Goal: Task Accomplishment & Management: Complete application form

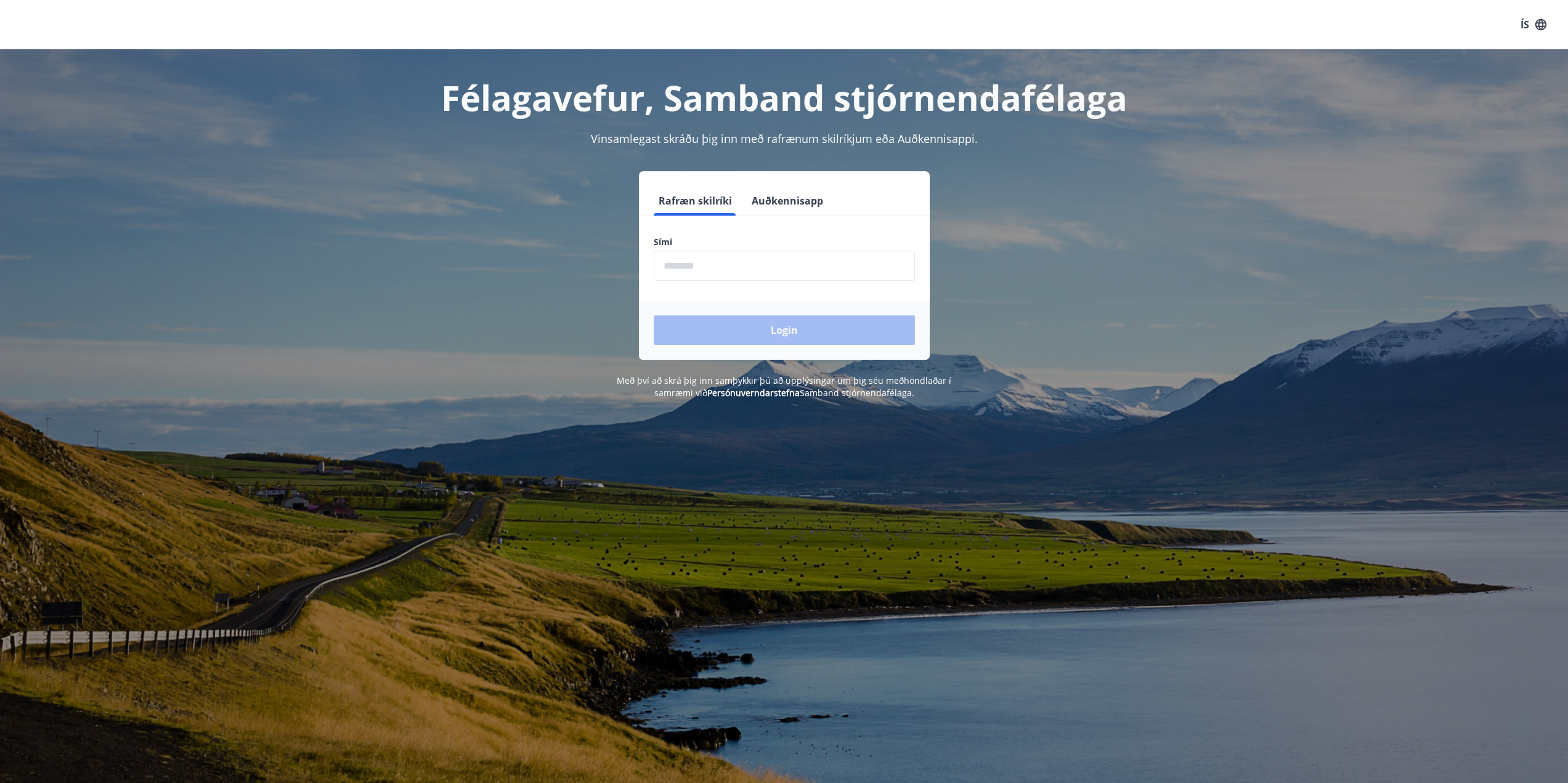
click at [732, 265] on input "phone" at bounding box center [784, 266] width 261 height 30
type input "********"
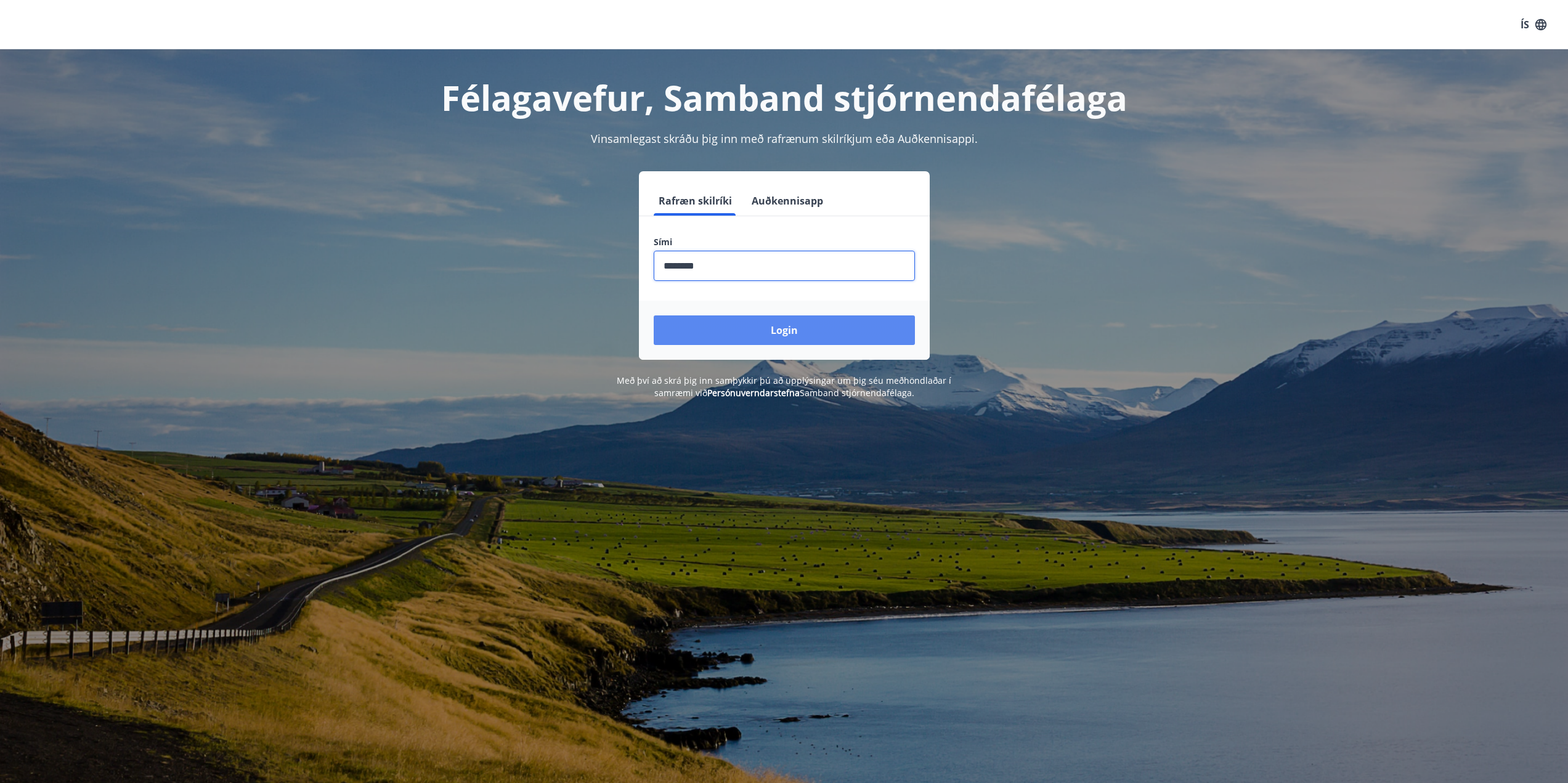
click at [754, 333] on button "Login" at bounding box center [784, 330] width 261 height 29
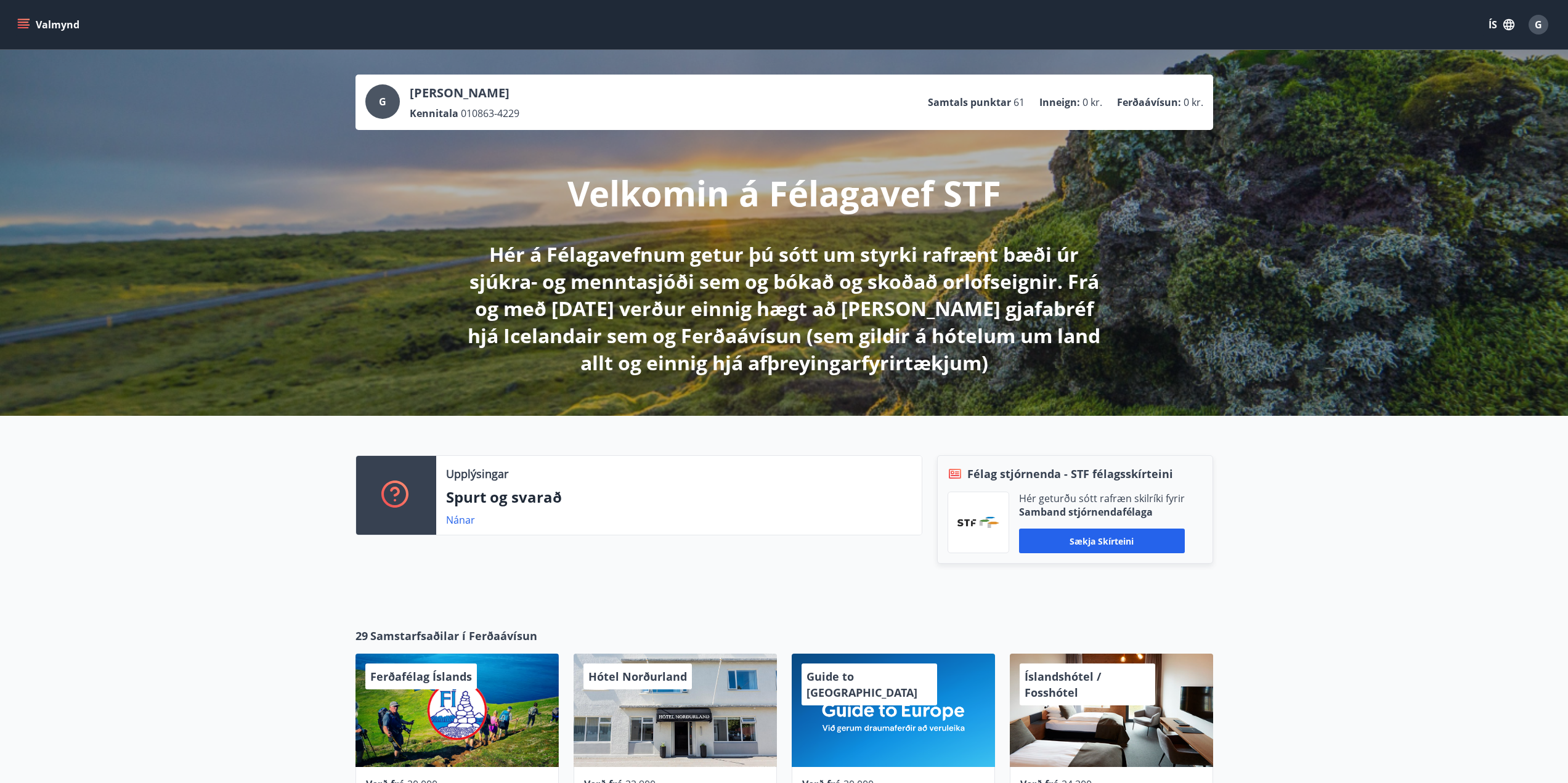
click at [20, 26] on icon "menu" at bounding box center [25, 24] width 14 height 1
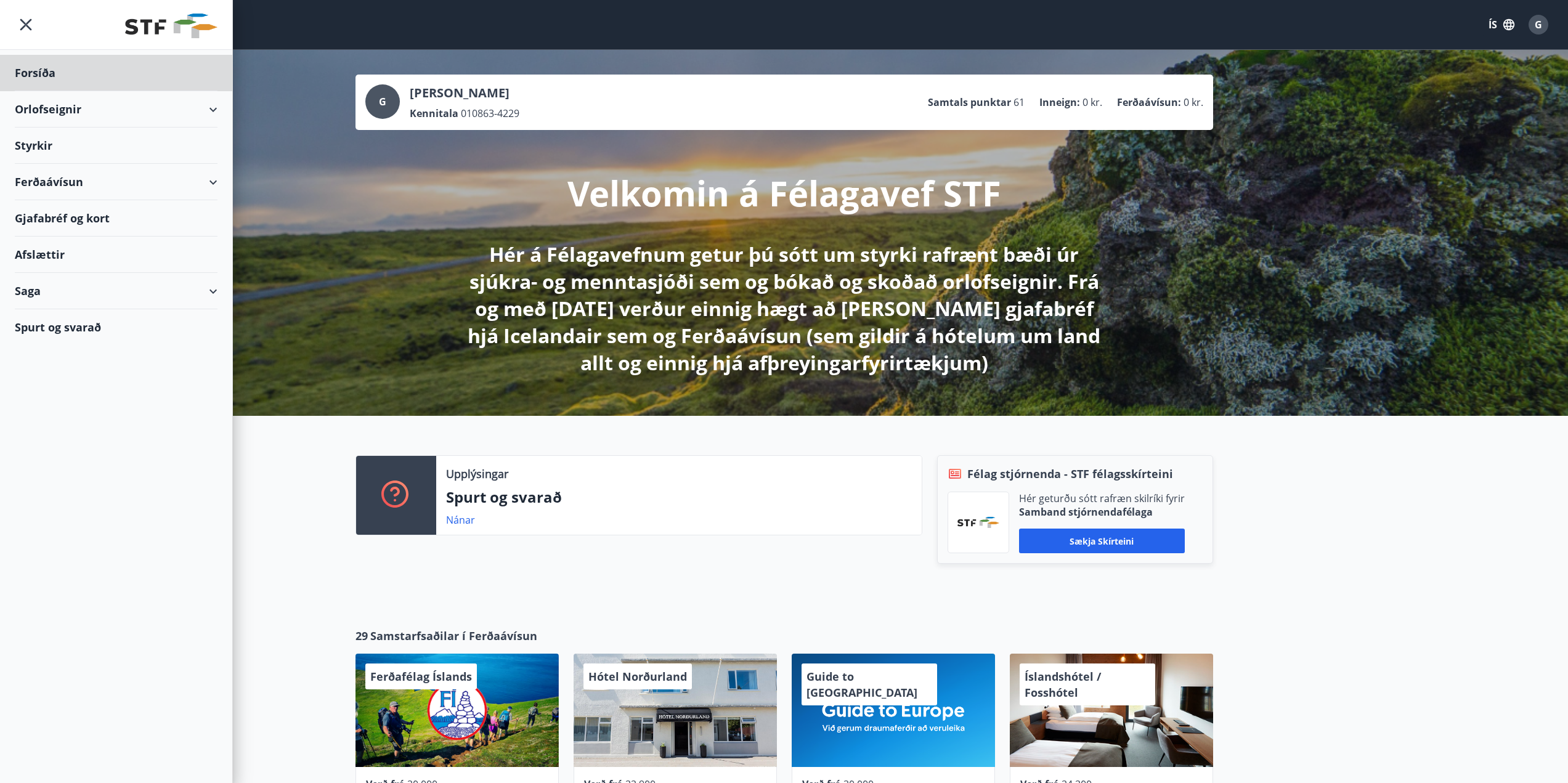
click at [62, 147] on div "Styrkir" at bounding box center [116, 146] width 203 height 37
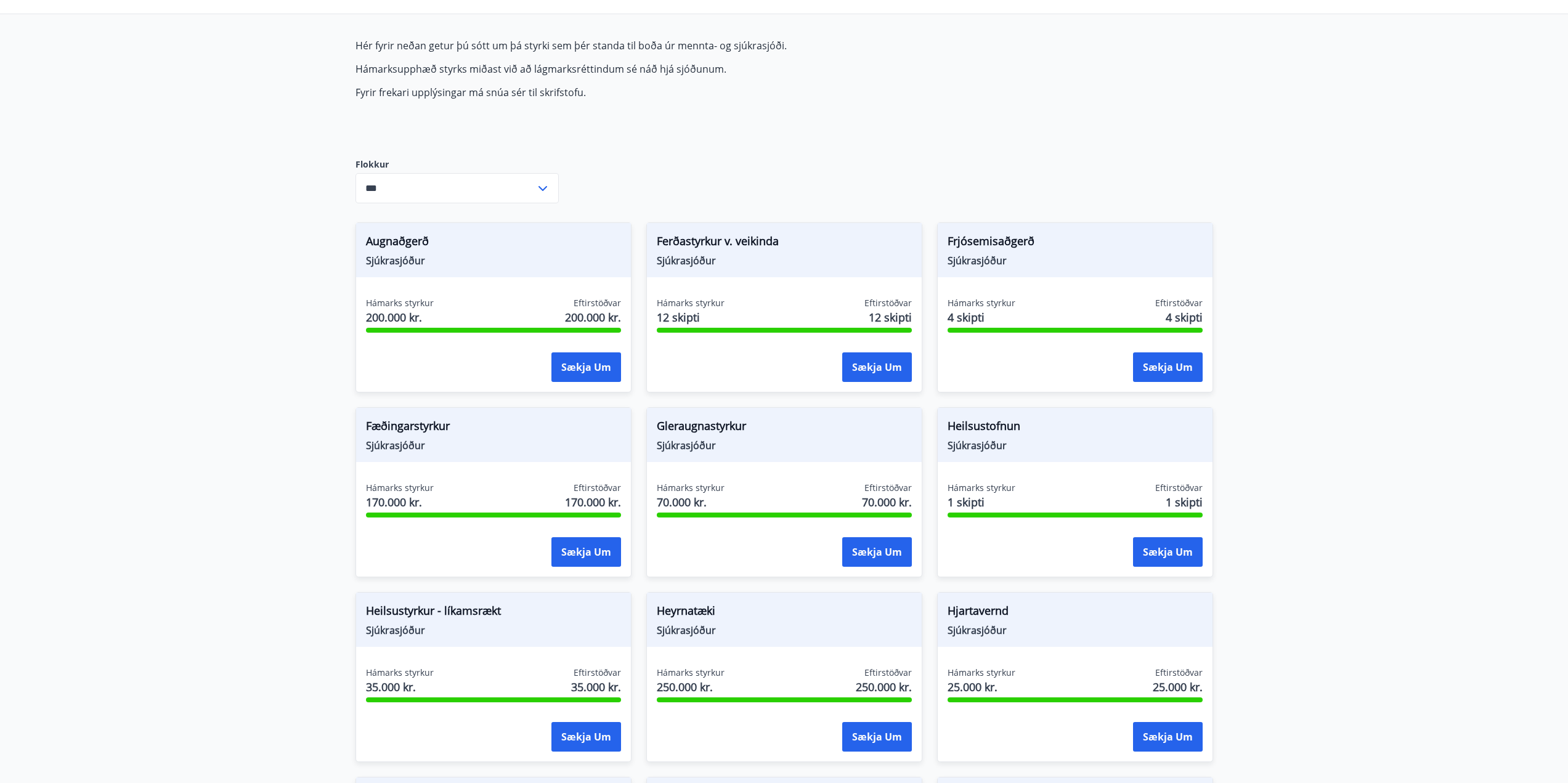
scroll to position [123, 0]
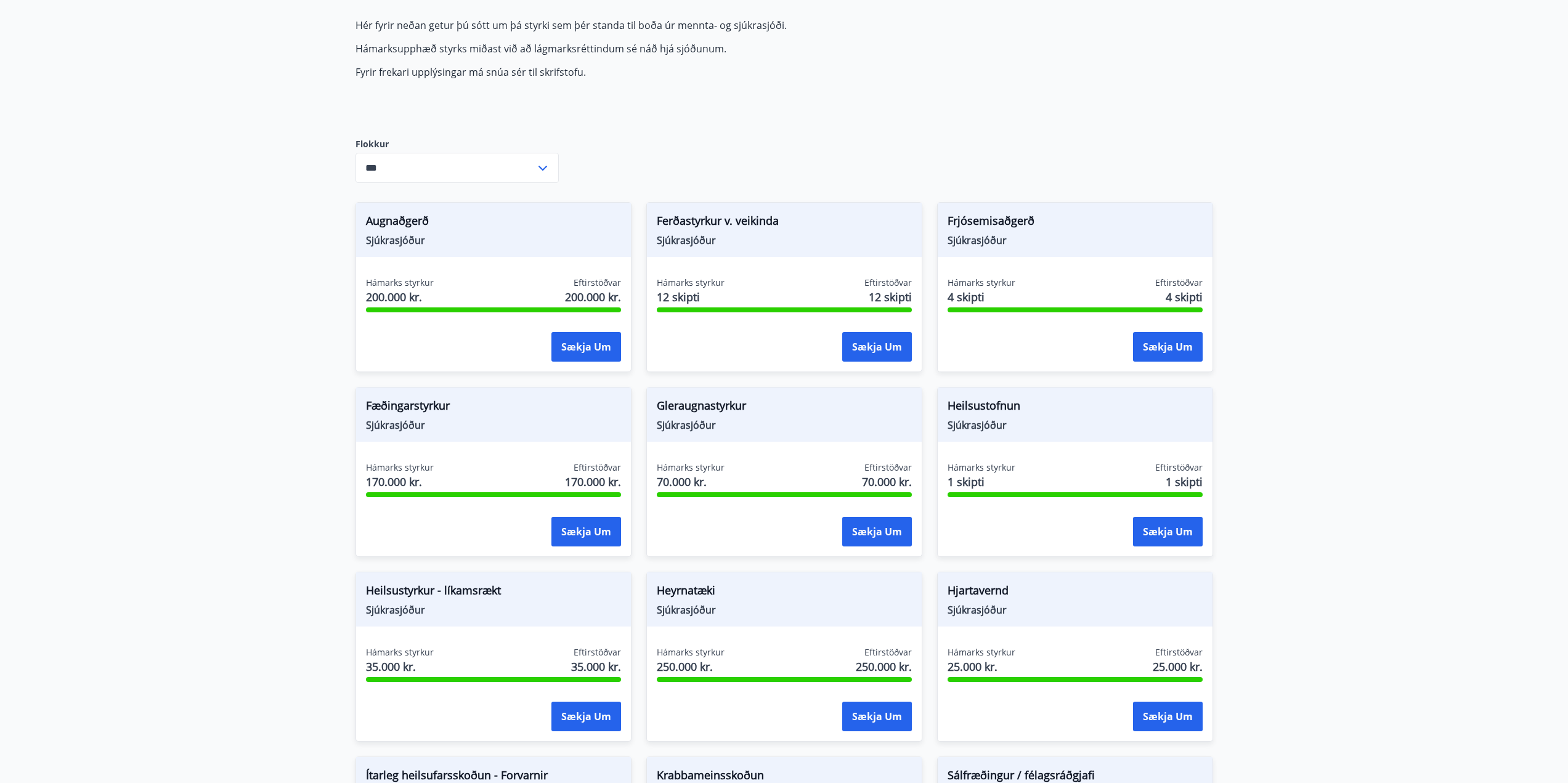
click at [542, 167] on icon at bounding box center [543, 168] width 15 height 15
click at [707, 143] on div "Hér fyrir neðan getur þú sótt um þá styrki sem þér standa til boða úr mennta- o…" at bounding box center [785, 664] width 858 height 1293
click at [547, 166] on icon at bounding box center [543, 168] width 15 height 15
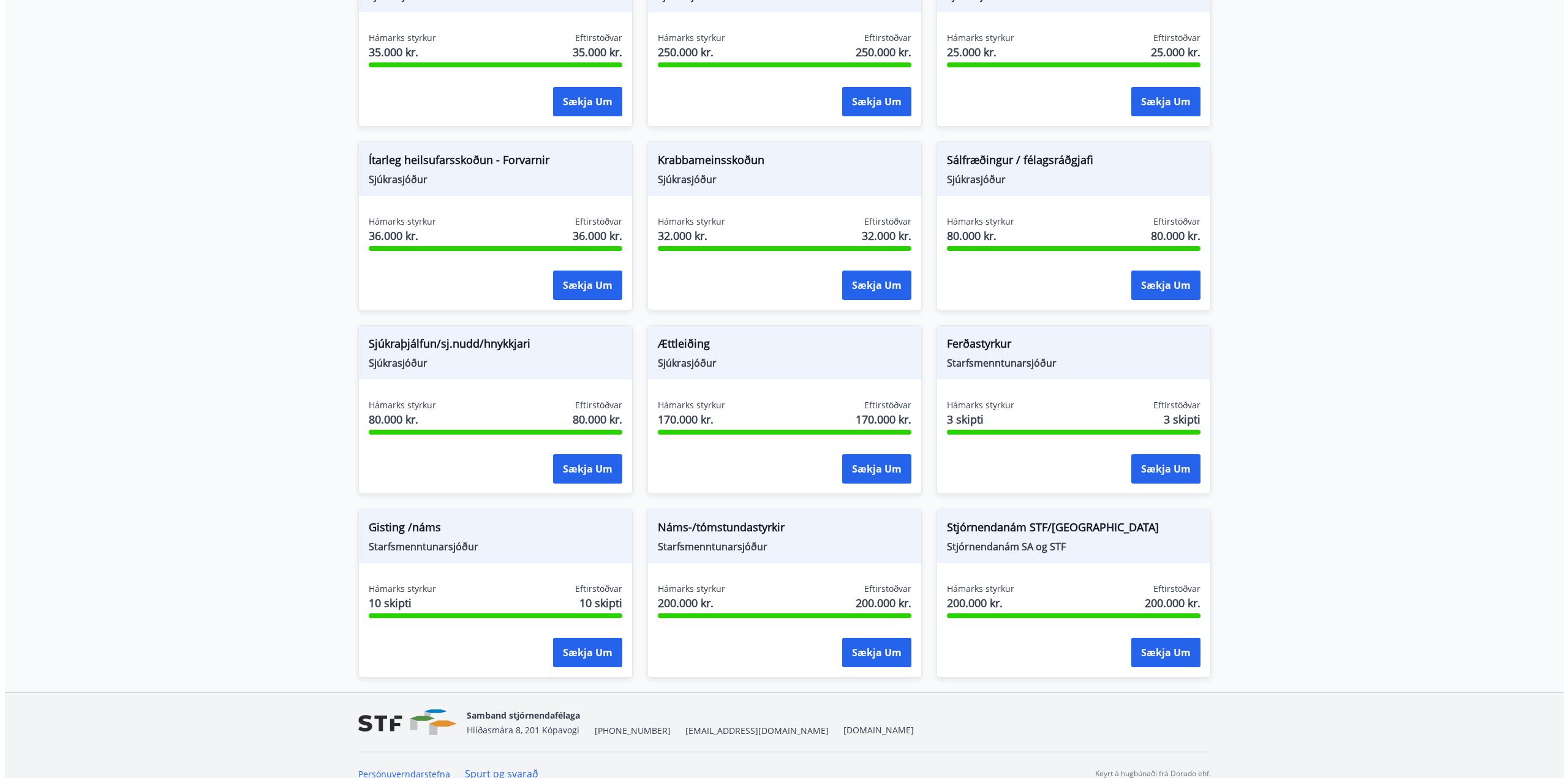
scroll to position [734, 0]
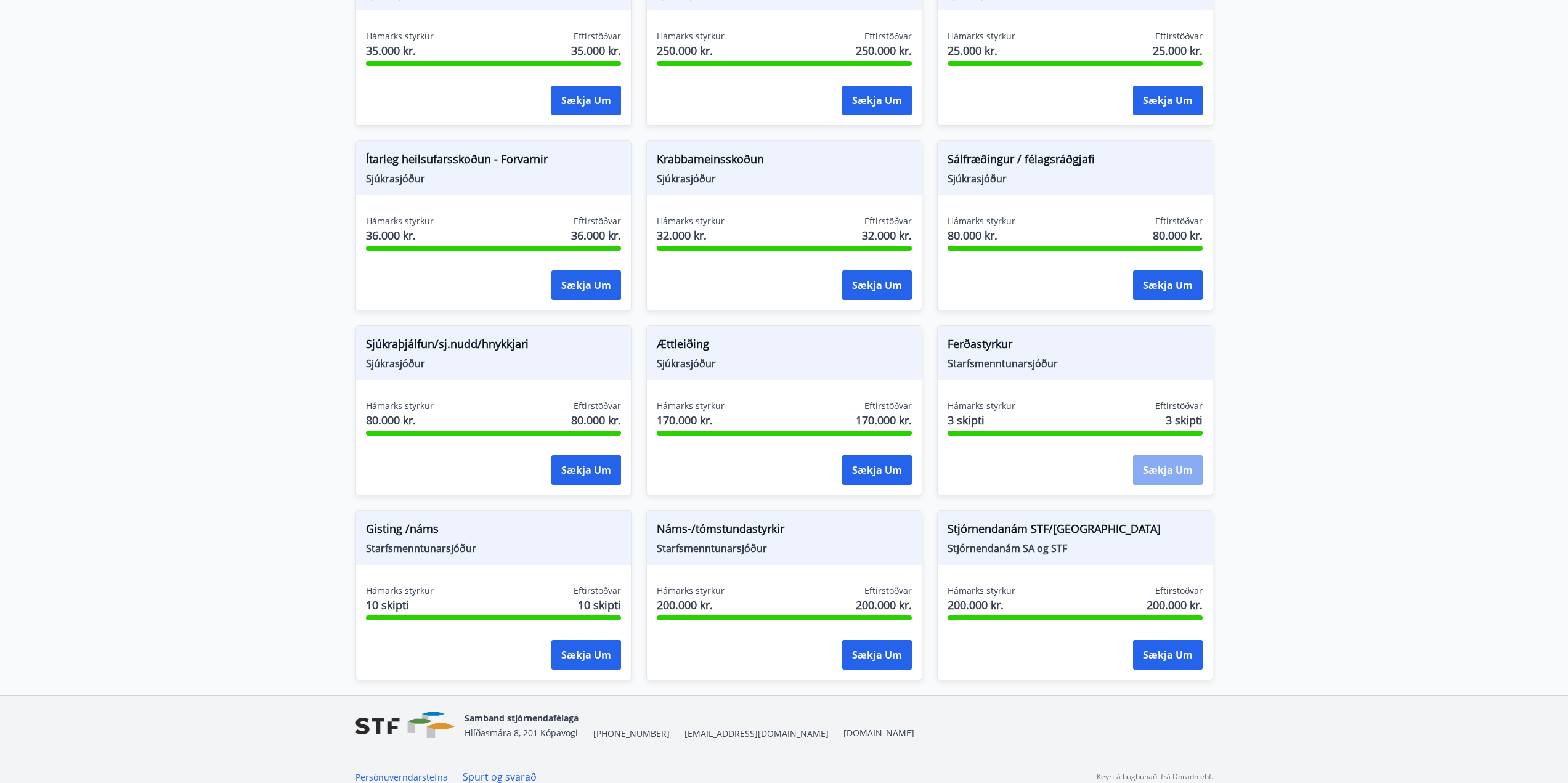
click at [1164, 471] on button "Sækja um" at bounding box center [1168, 470] width 69 height 29
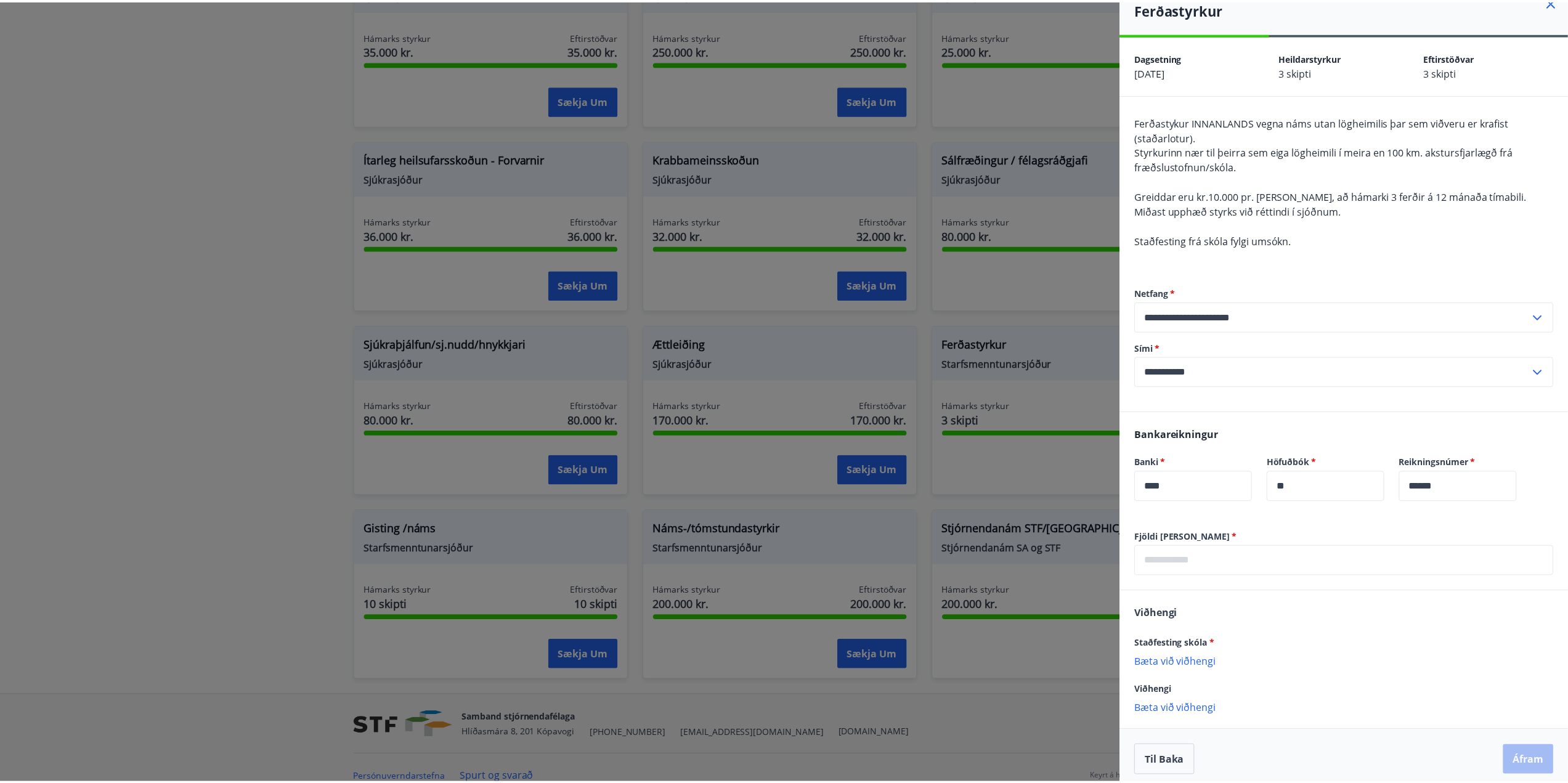
scroll to position [24, 0]
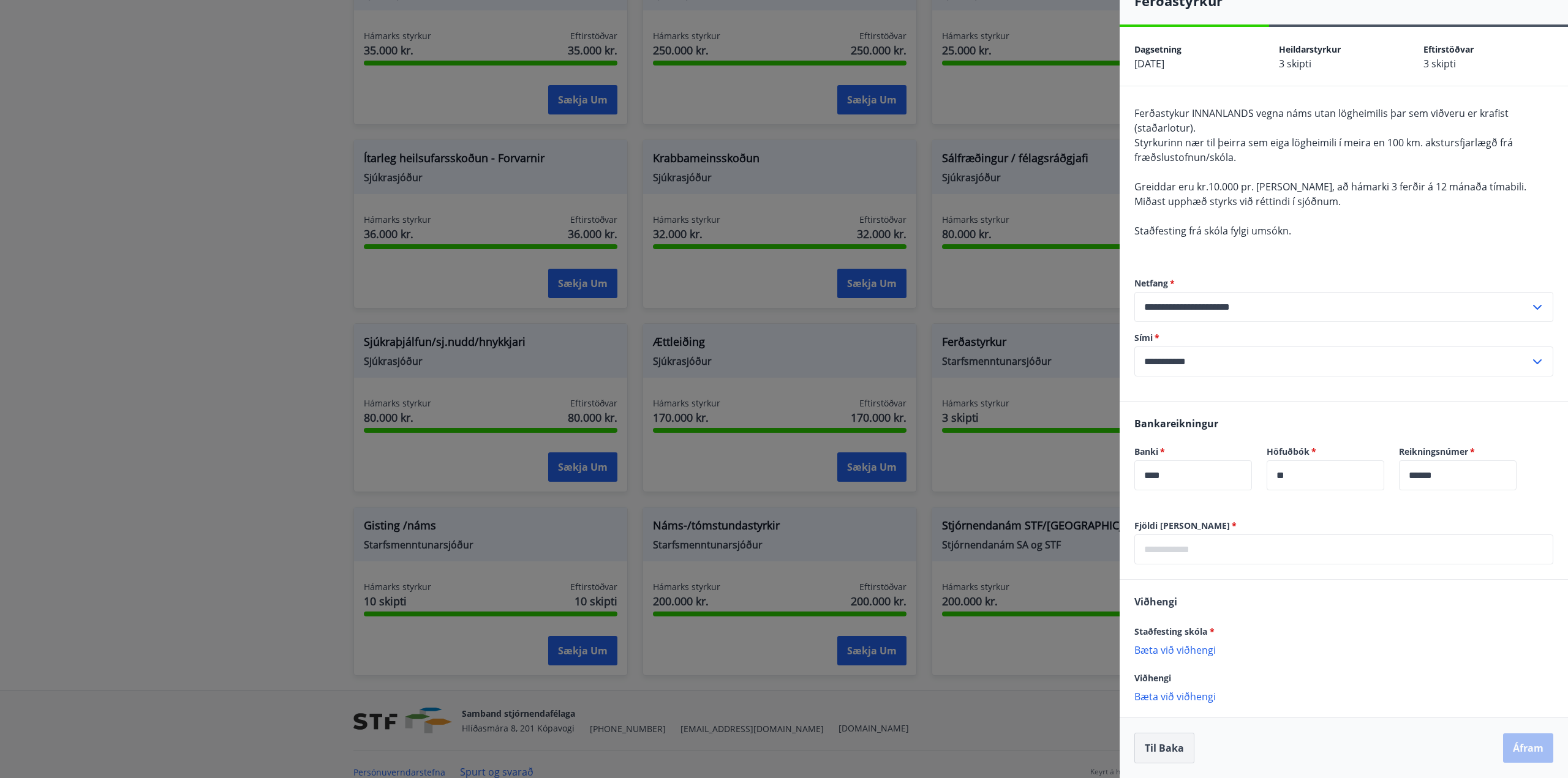
click at [1173, 752] on button "Til baka" at bounding box center [1164, 748] width 60 height 31
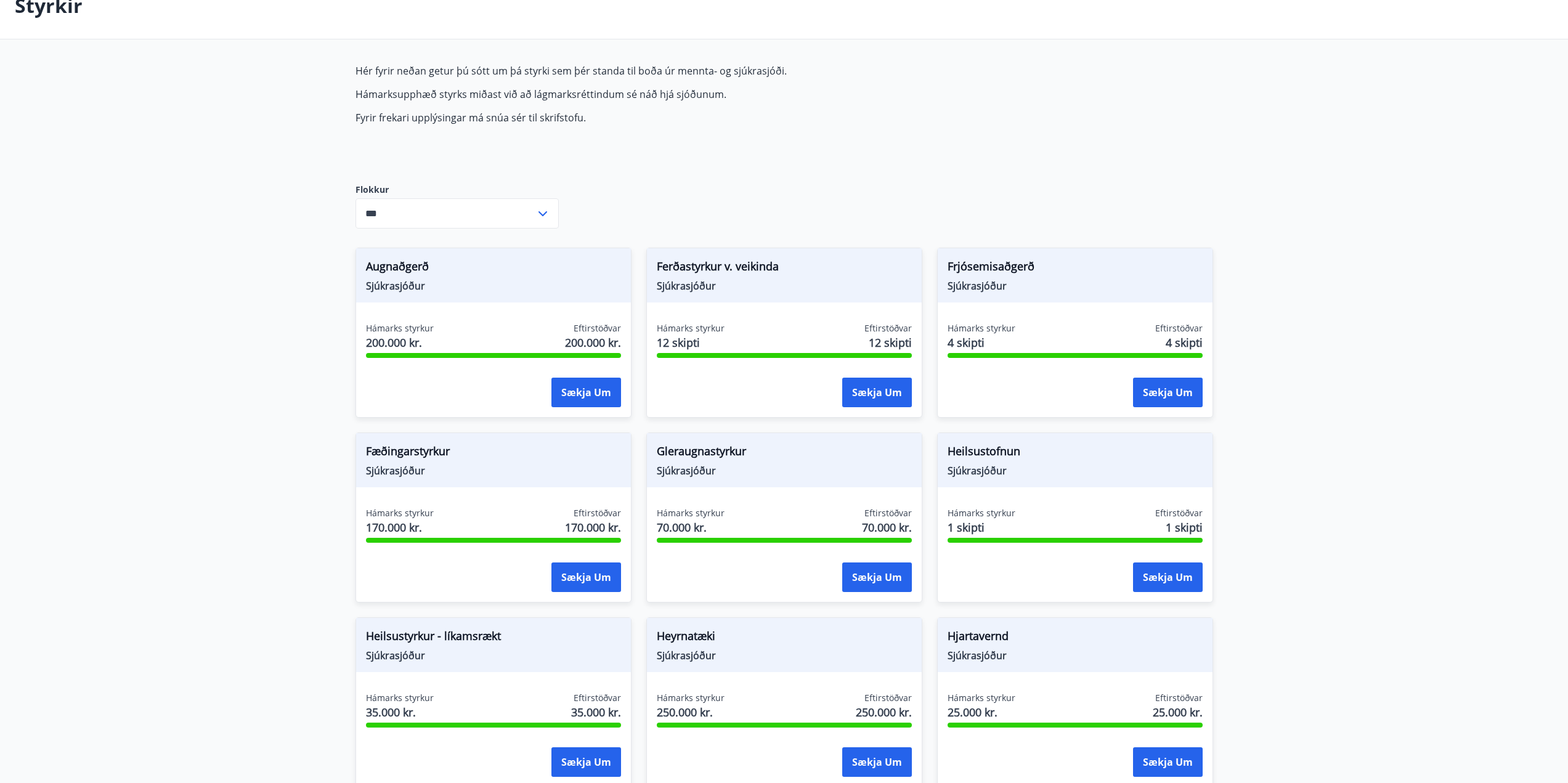
scroll to position [77, 0]
click at [545, 221] on icon at bounding box center [543, 214] width 15 height 15
click at [433, 284] on li "Starfsmenntunarsjóður" at bounding box center [456, 285] width 202 height 22
type input "**********"
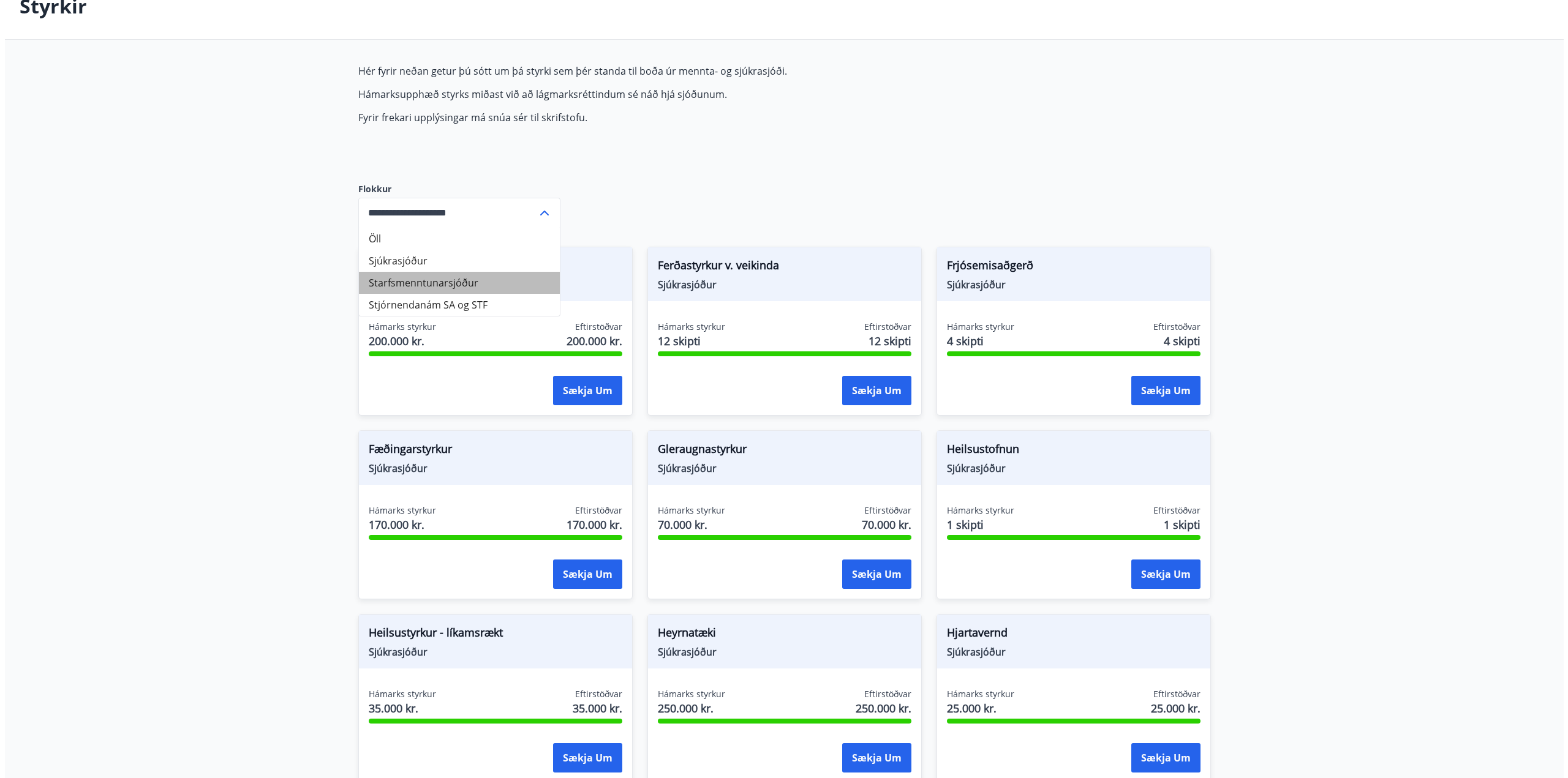
scroll to position [2, 0]
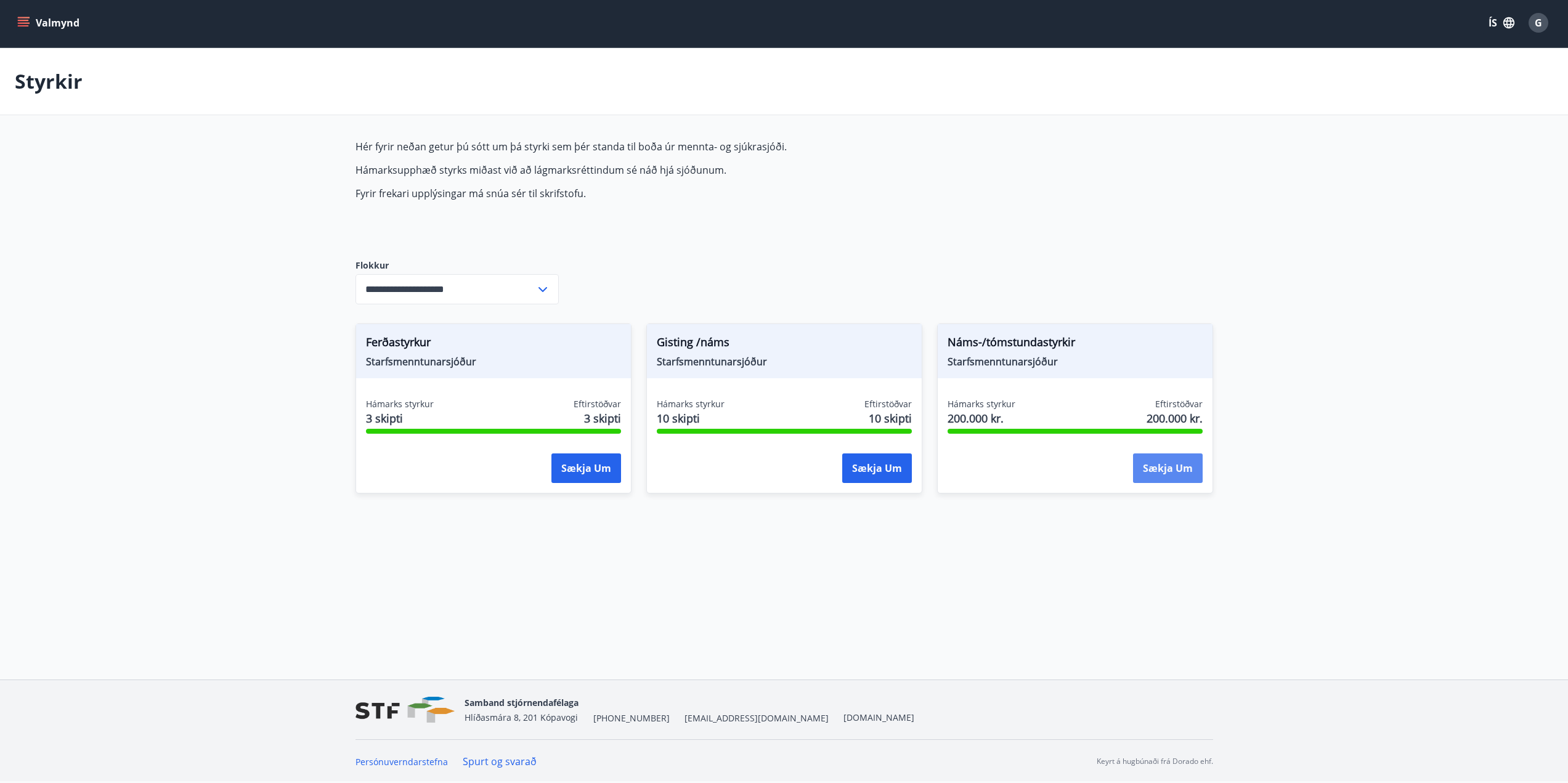
click at [1152, 470] on button "Sækja um" at bounding box center [1168, 468] width 69 height 29
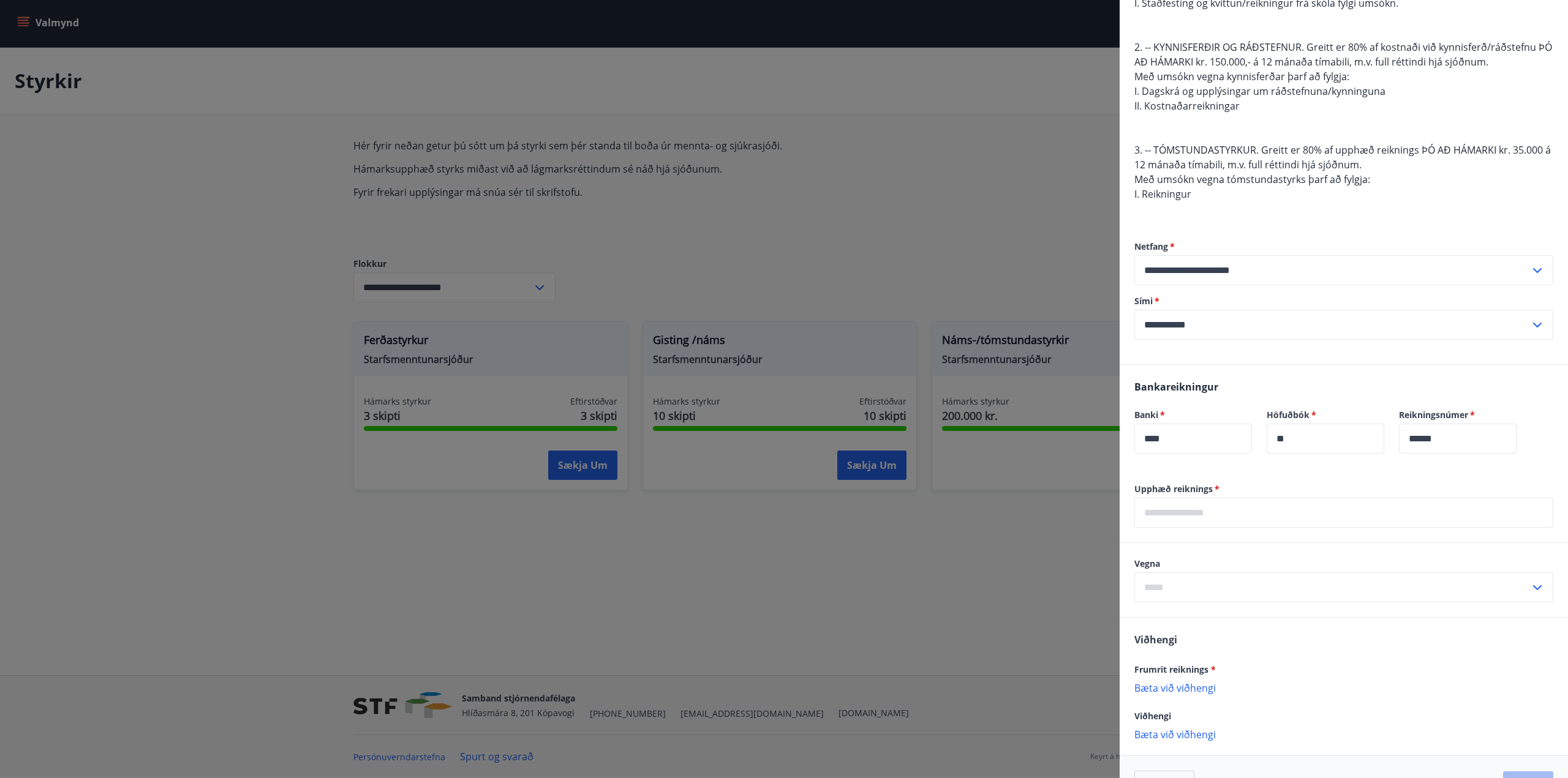
scroll to position [245, 0]
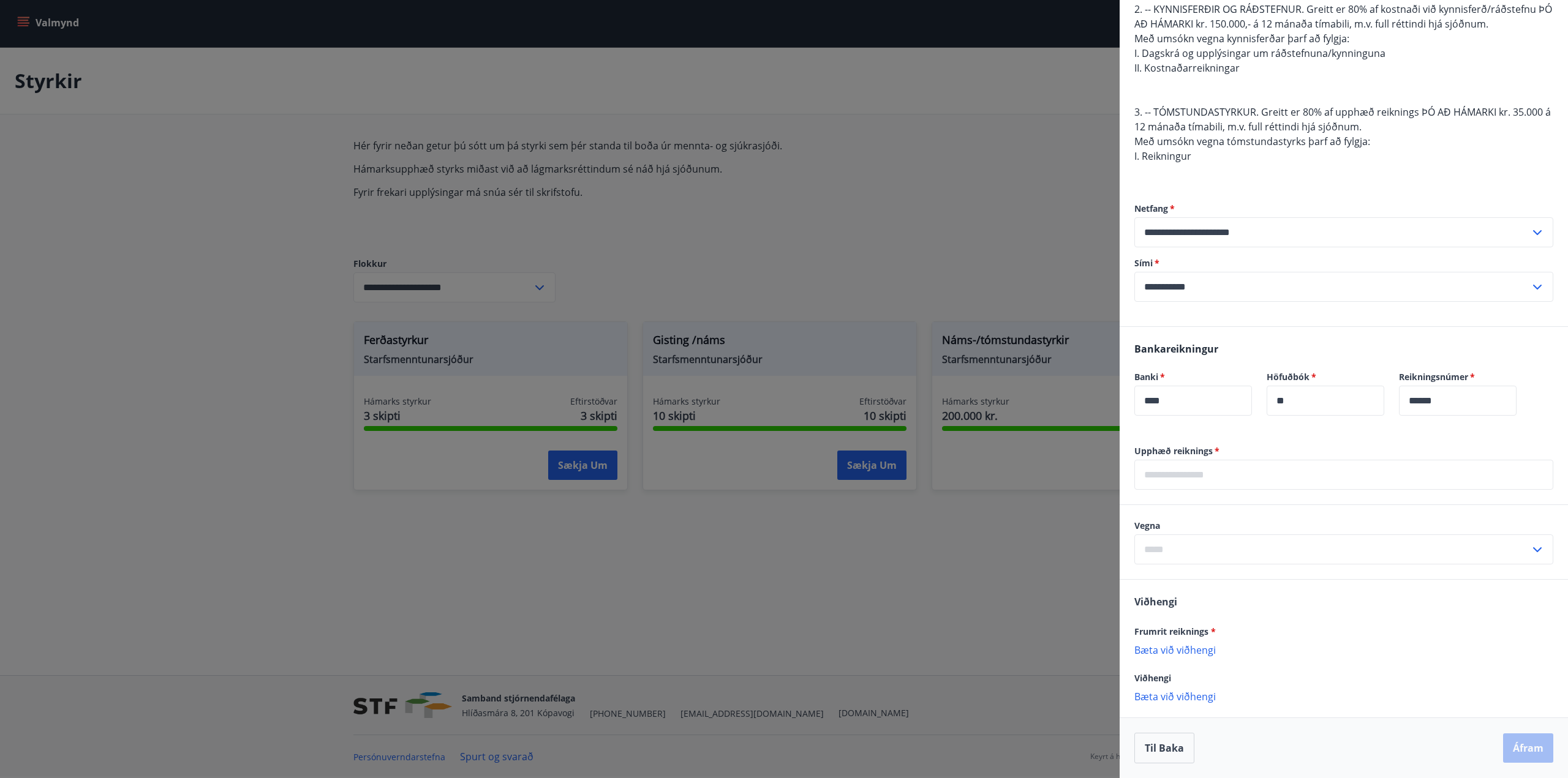
click at [1533, 551] on icon at bounding box center [1536, 549] width 8 height 5
click at [1327, 192] on div "**********" at bounding box center [1344, 251] width 419 height 148
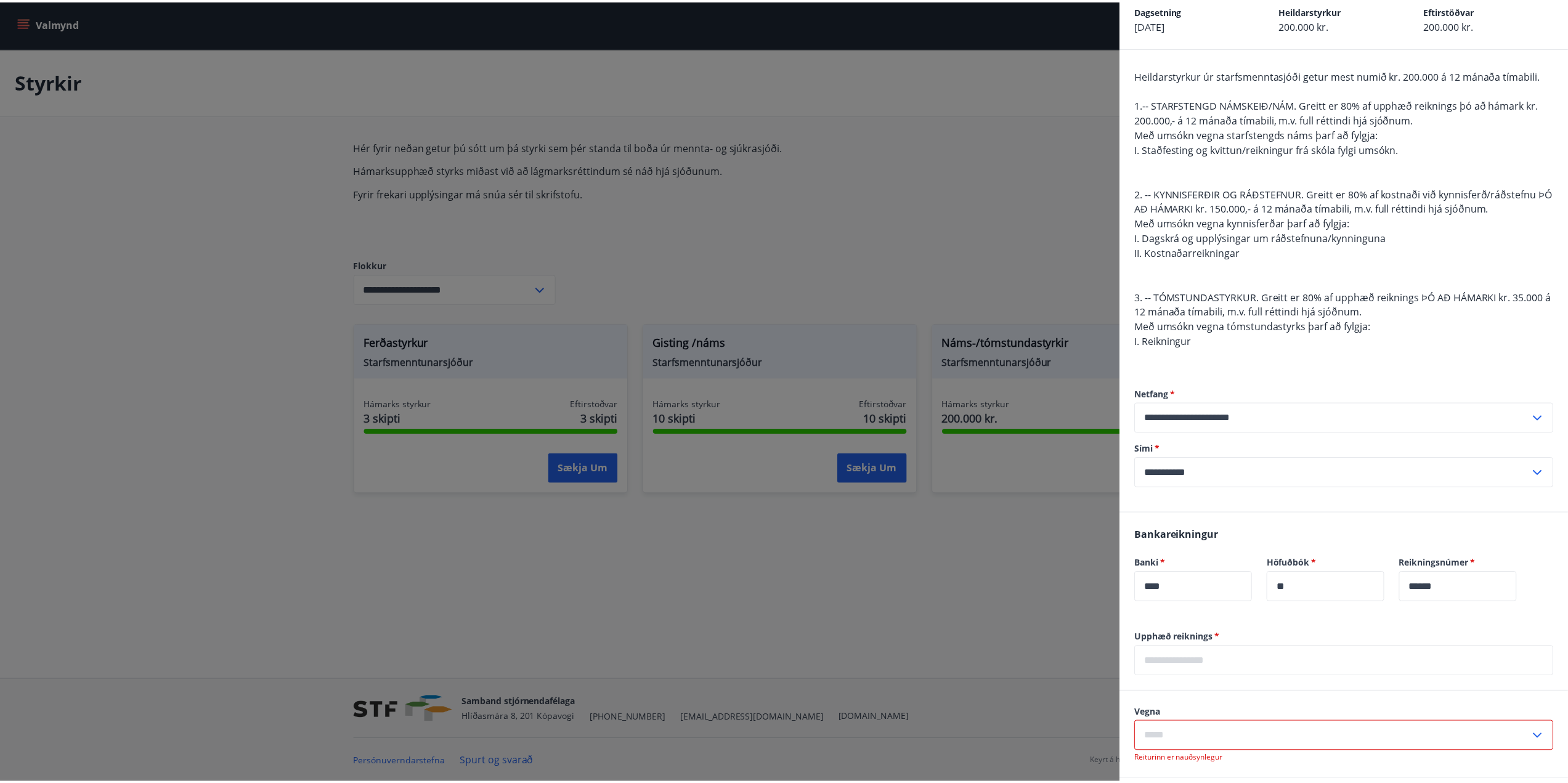
scroll to position [62, 0]
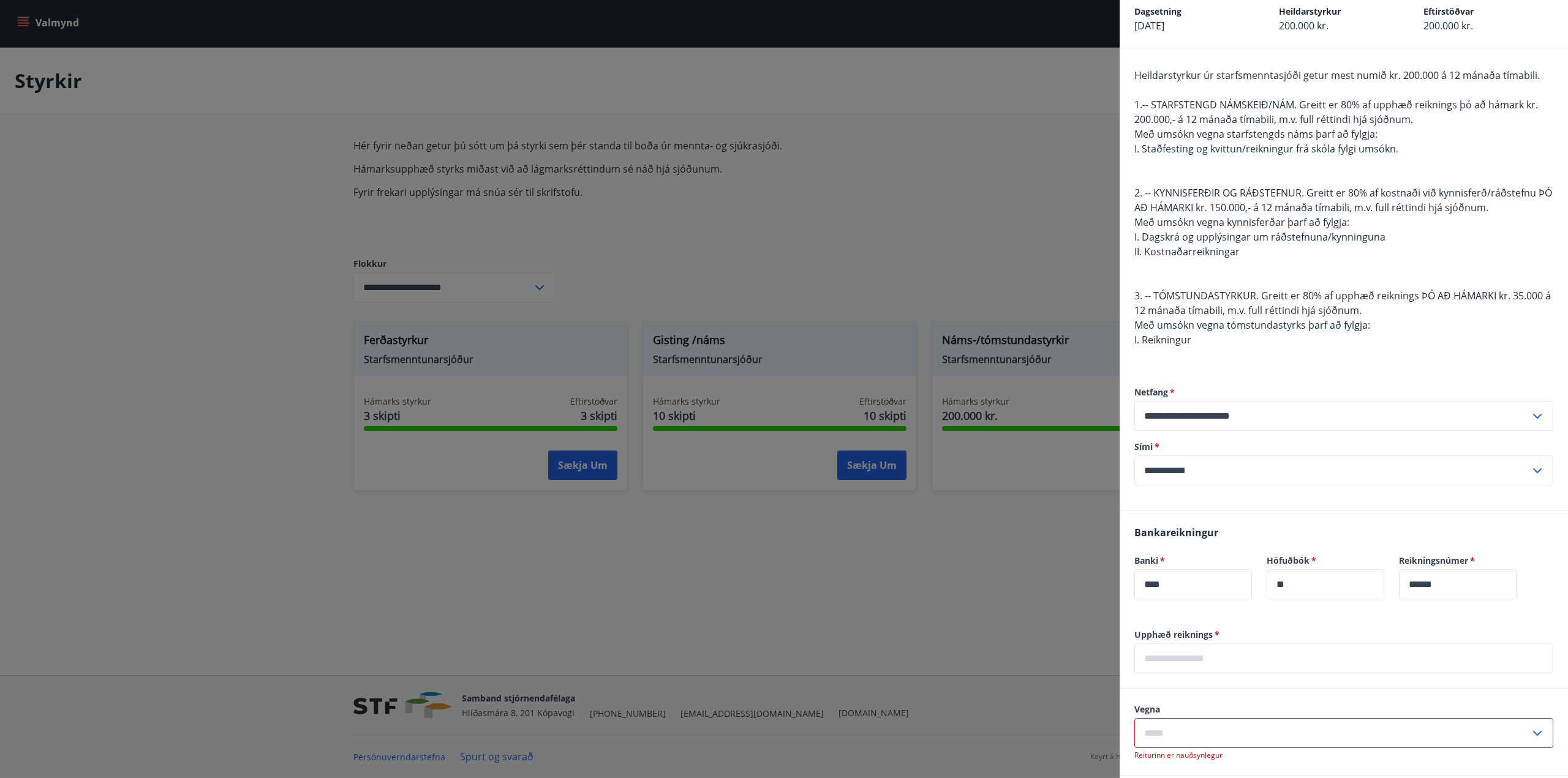
click at [1058, 176] on div at bounding box center [784, 389] width 1568 height 778
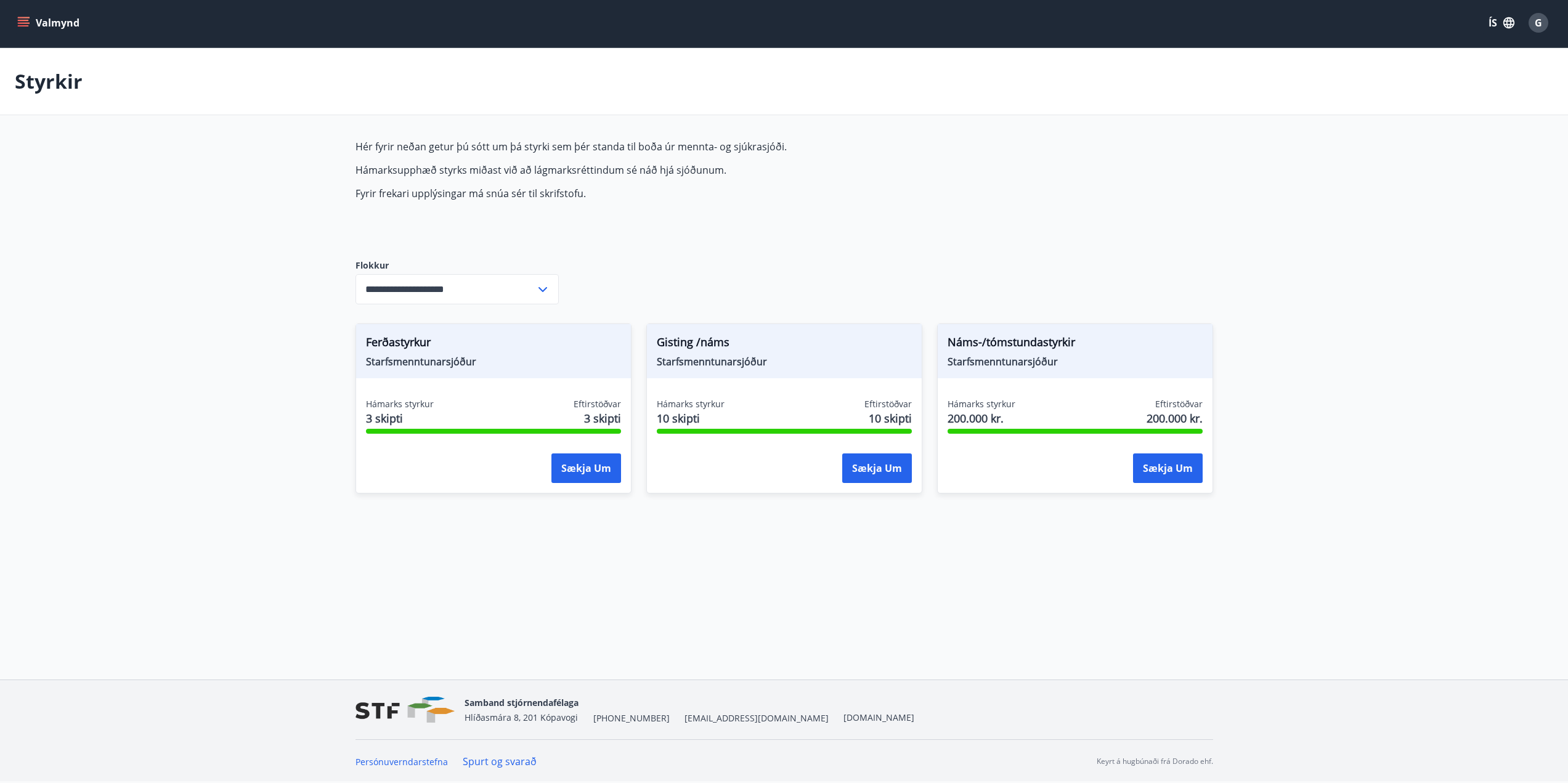
click at [24, 22] on icon "menu" at bounding box center [24, 23] width 13 height 13
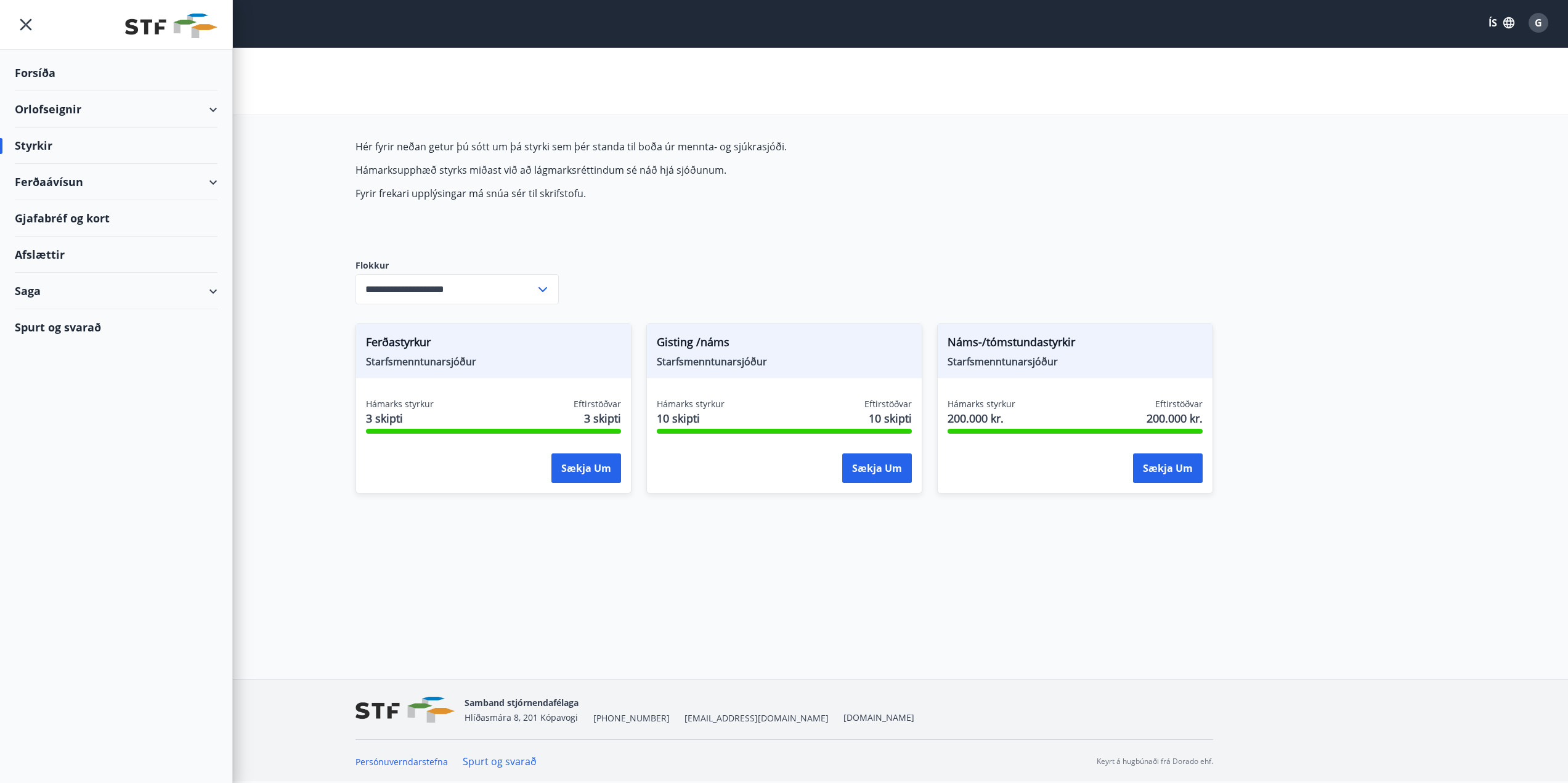
click at [29, 27] on icon "menu" at bounding box center [26, 25] width 12 height 12
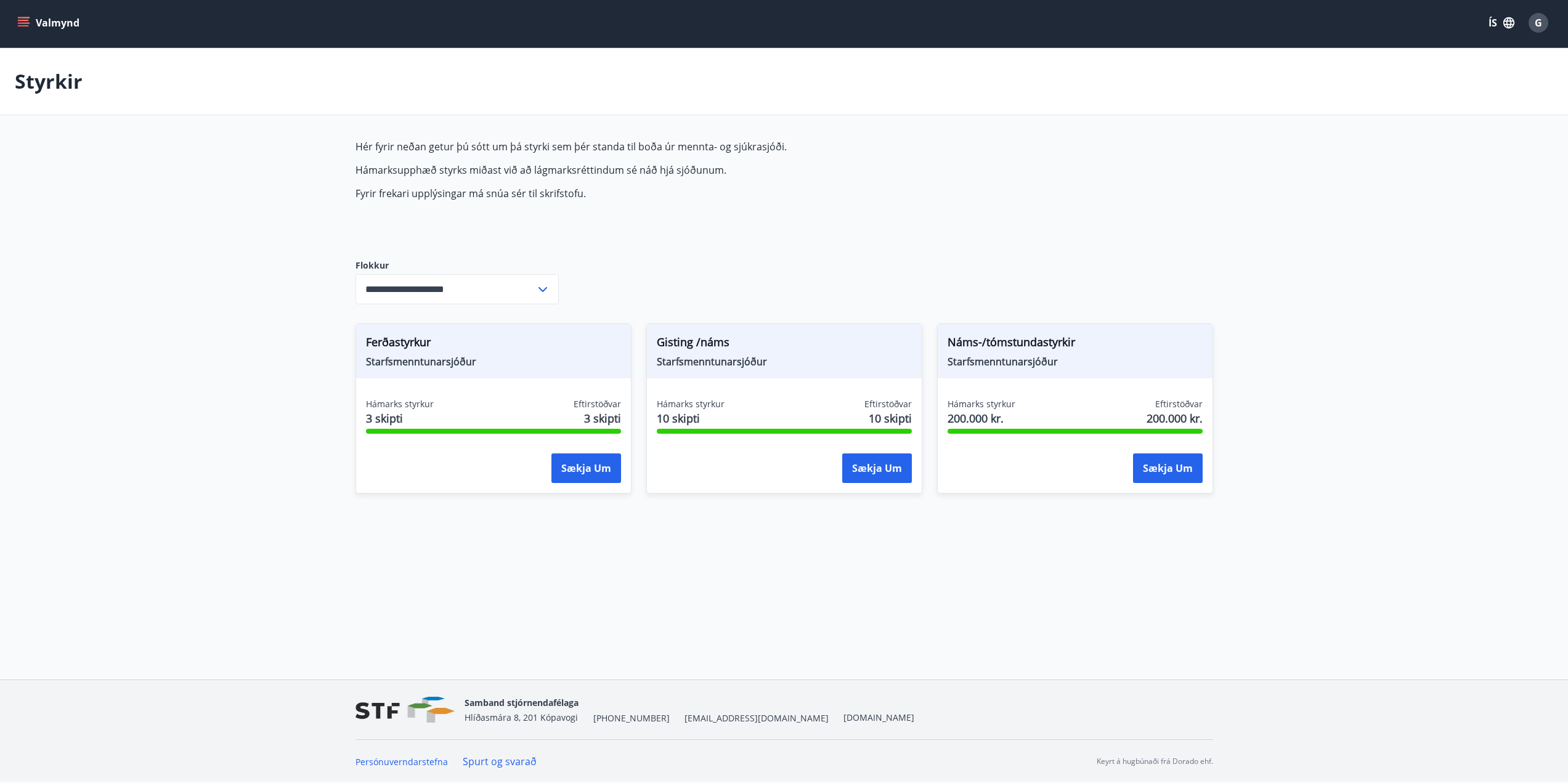
click at [1537, 22] on span "G" at bounding box center [1539, 23] width 7 height 14
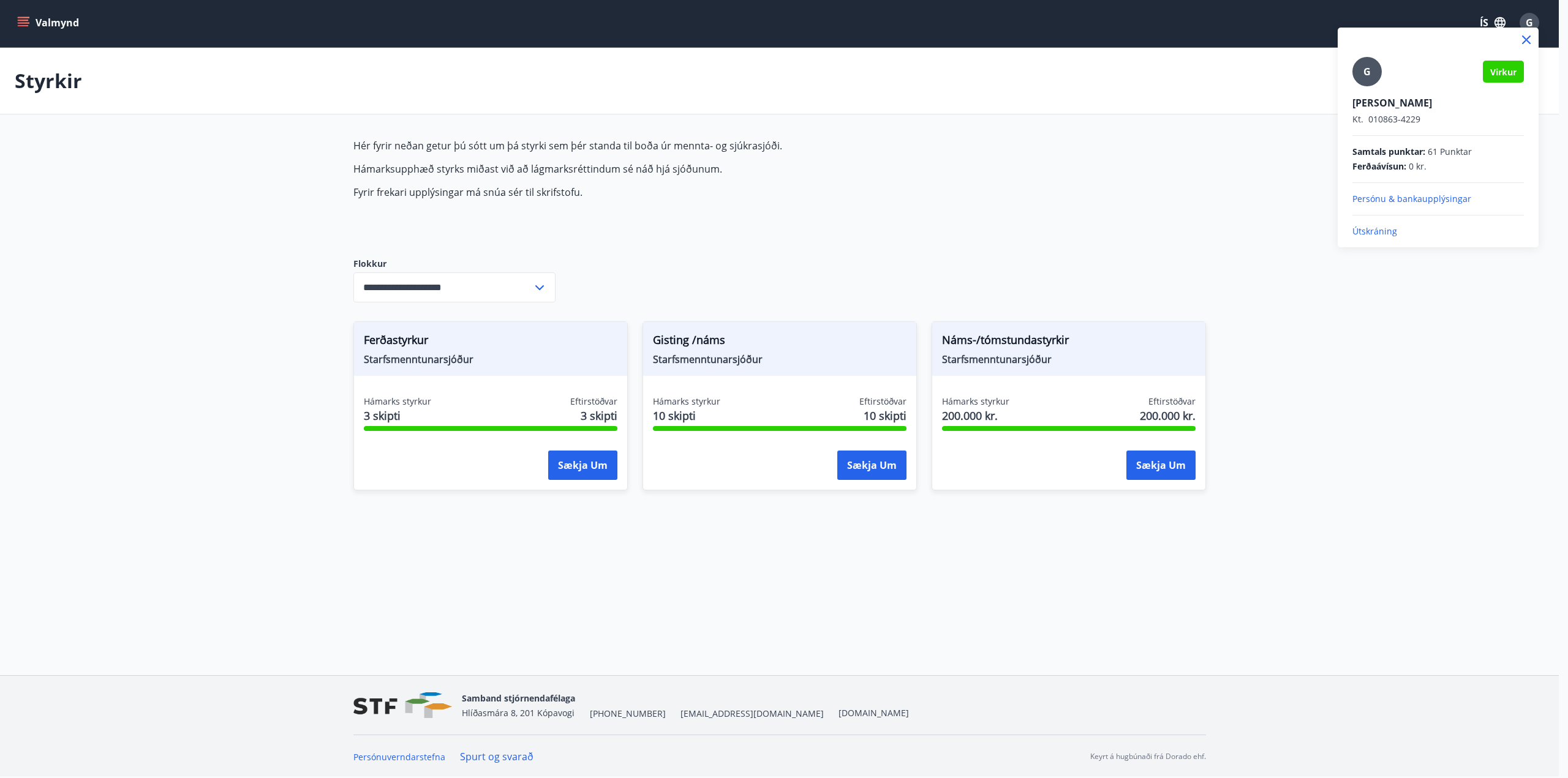
click at [1369, 234] on p "Útskráning" at bounding box center [1437, 231] width 171 height 13
